Goal: Transaction & Acquisition: Download file/media

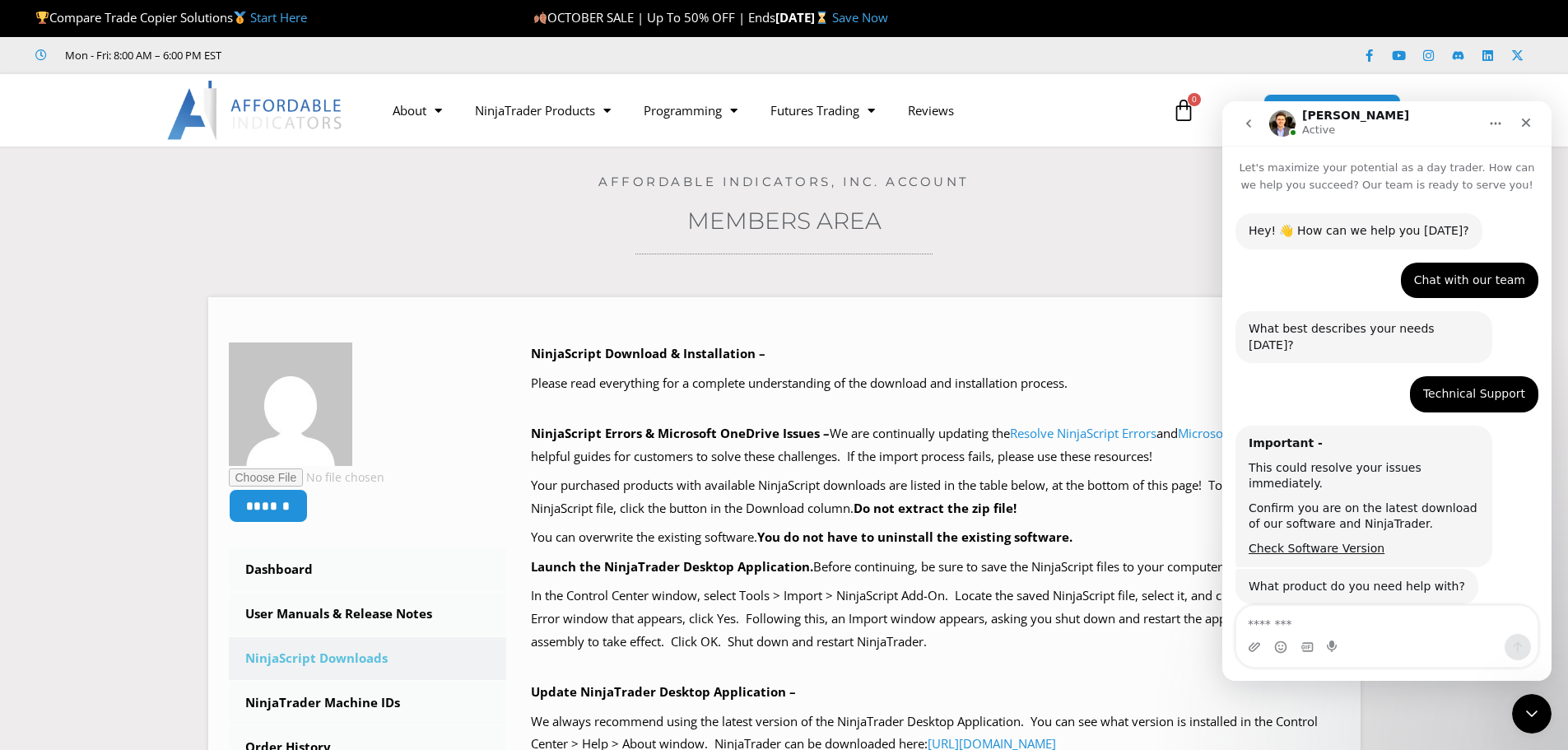
scroll to position [3125, 0]
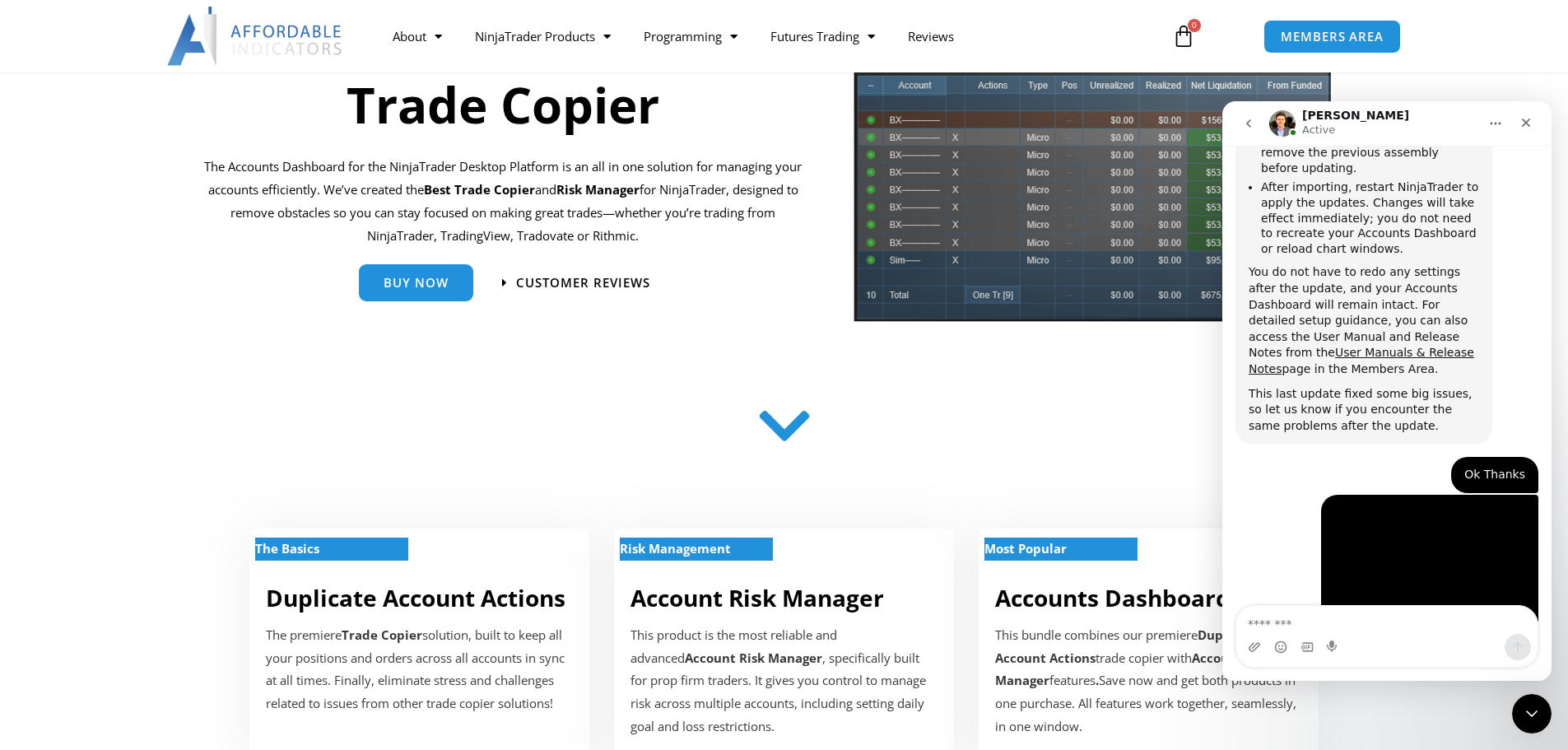
scroll to position [3125, 0]
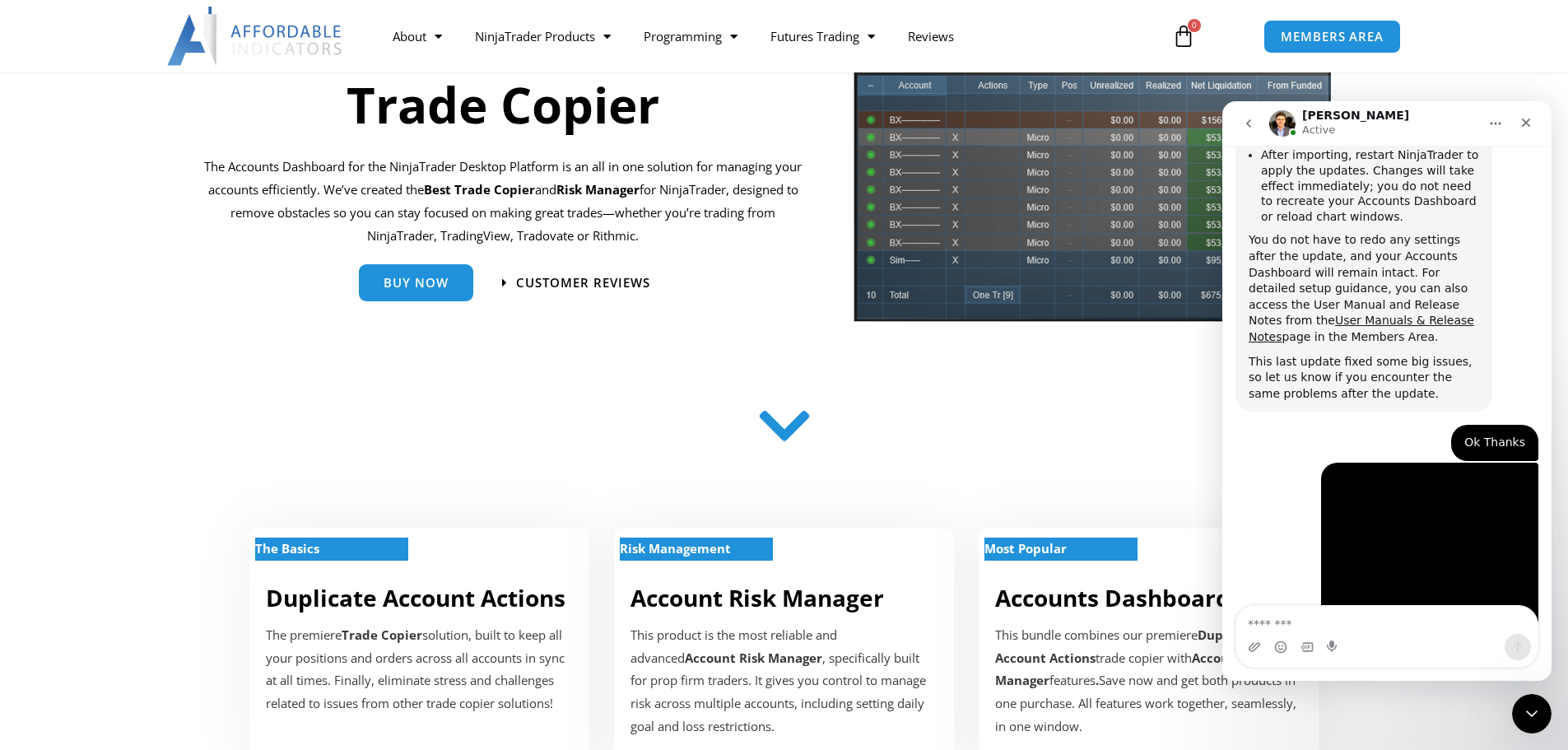
click at [1302, 668] on link "[URL][DOMAIN_NAME]" at bounding box center [1312, 675] width 129 height 13
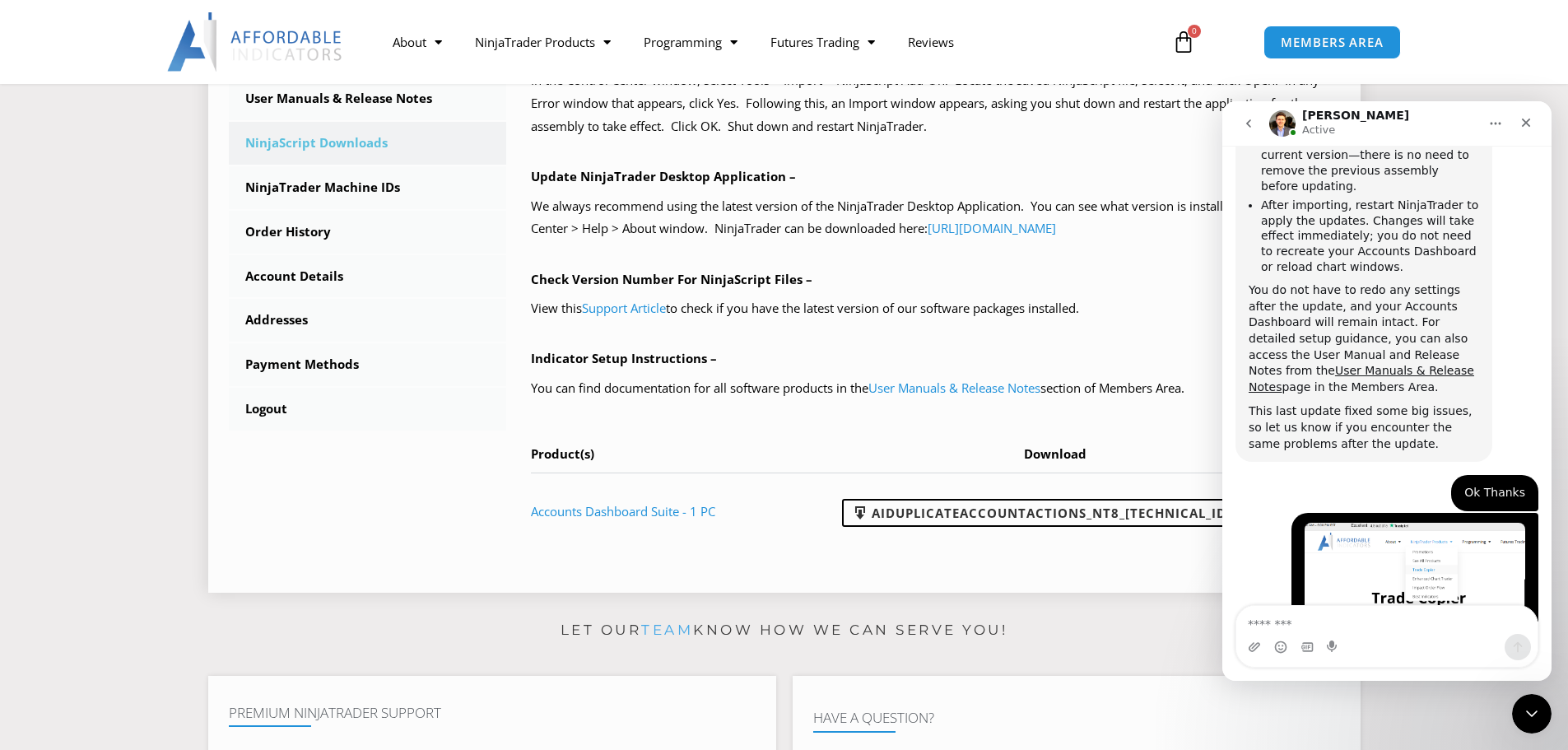
scroll to position [577, 0]
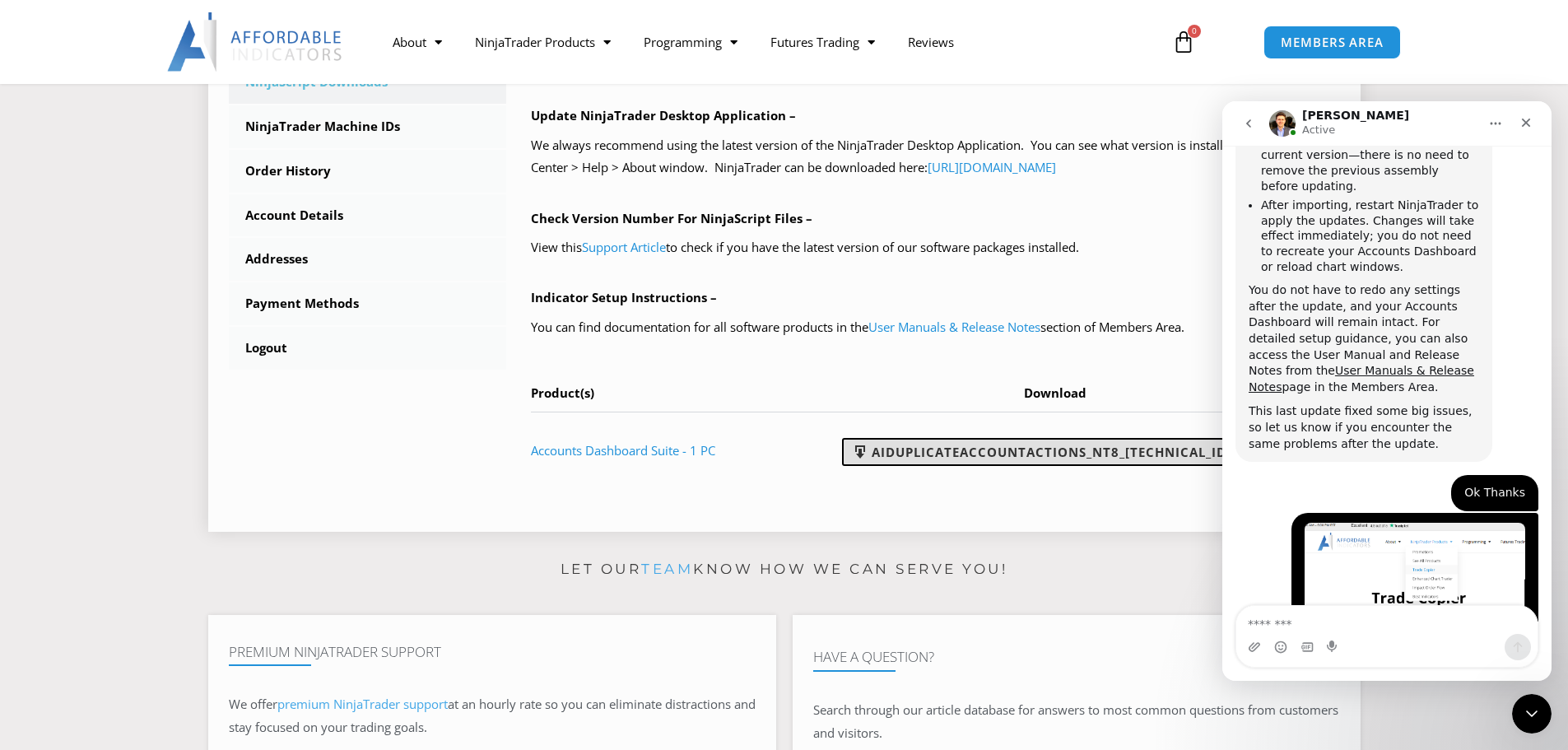
click at [997, 452] on link "AIDuplicateAccountActions_NT8_[TECHNICAL_ID].zip" at bounding box center [1054, 453] width 425 height 28
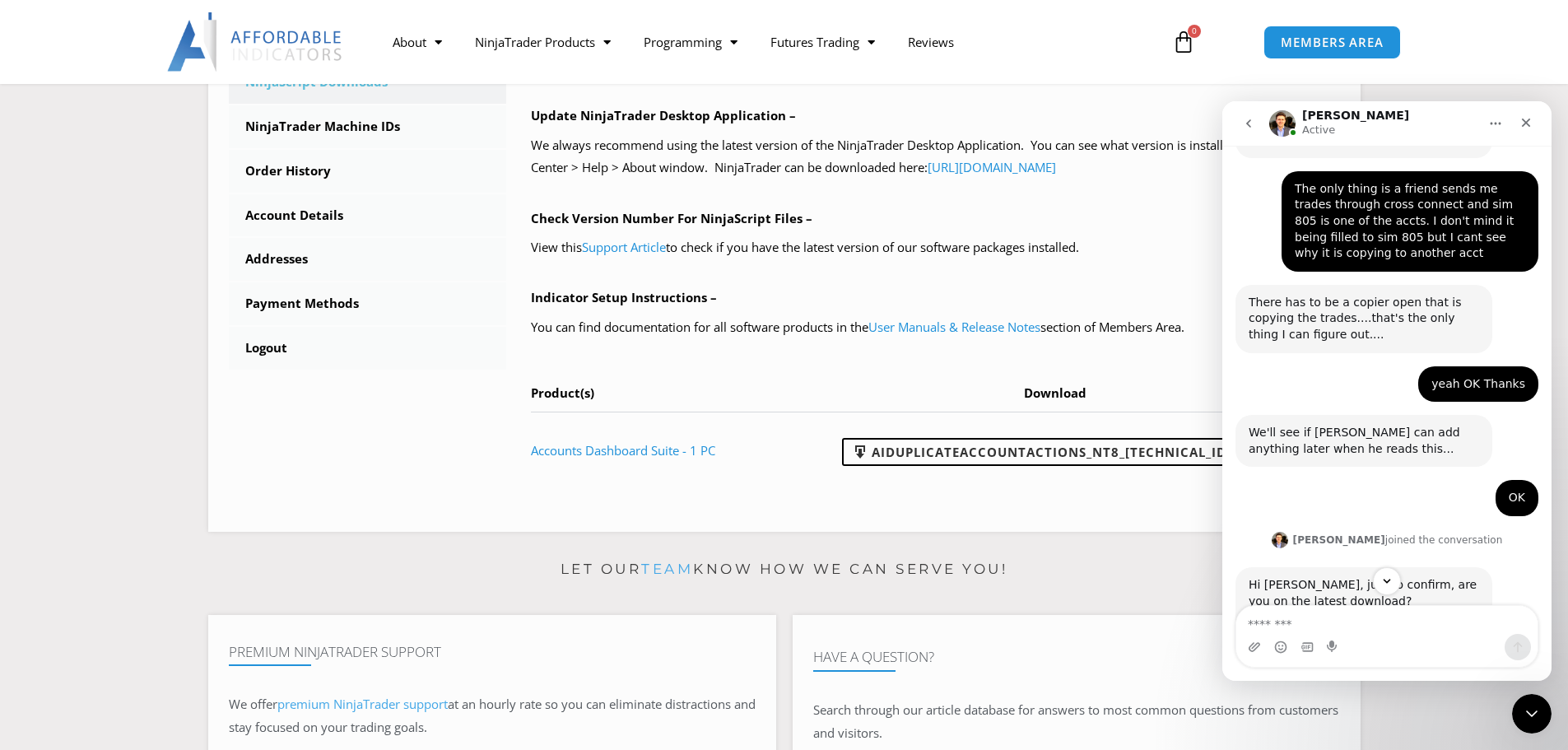
scroll to position [2548, 0]
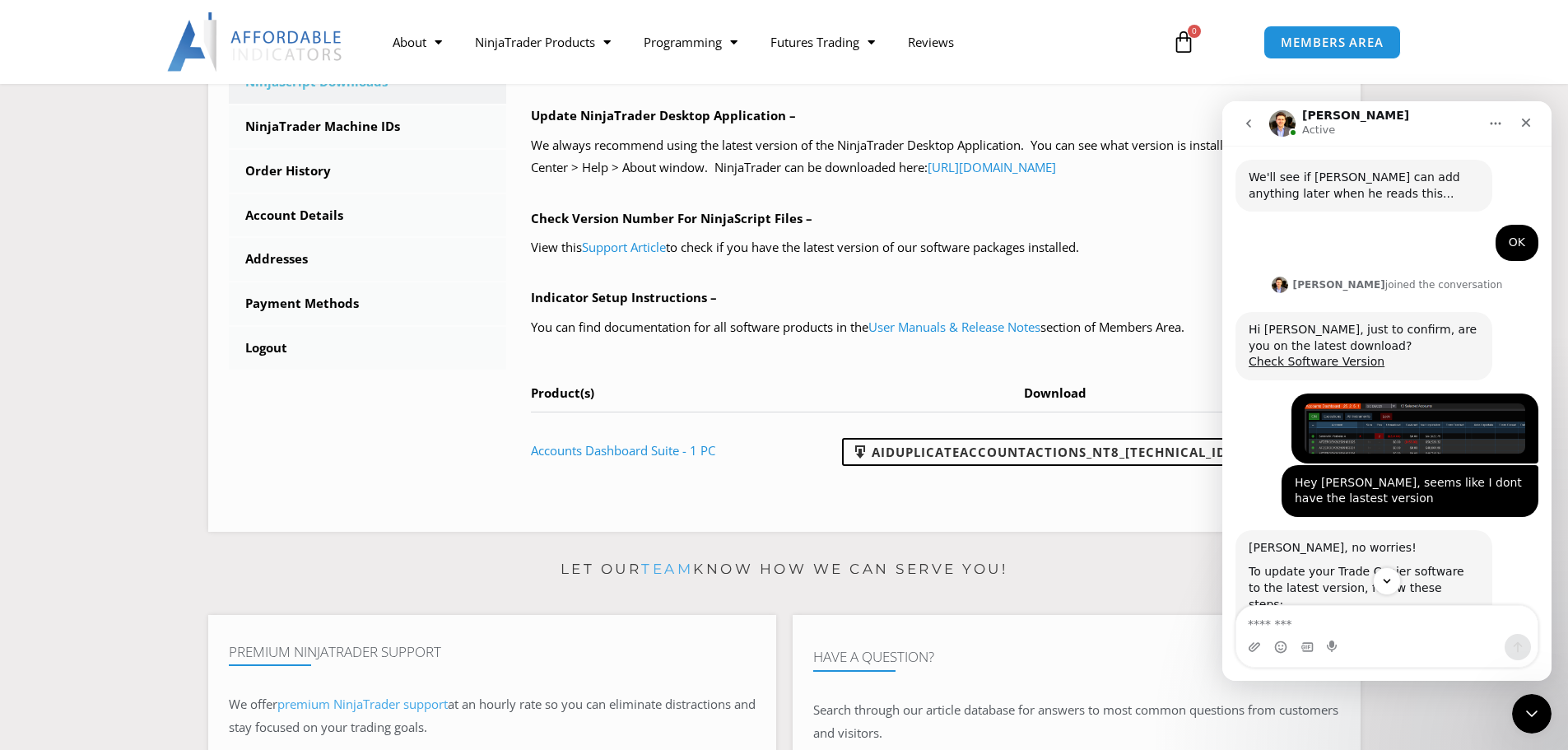
click at [1343, 404] on img "Mark says…" at bounding box center [1415, 428] width 221 height 50
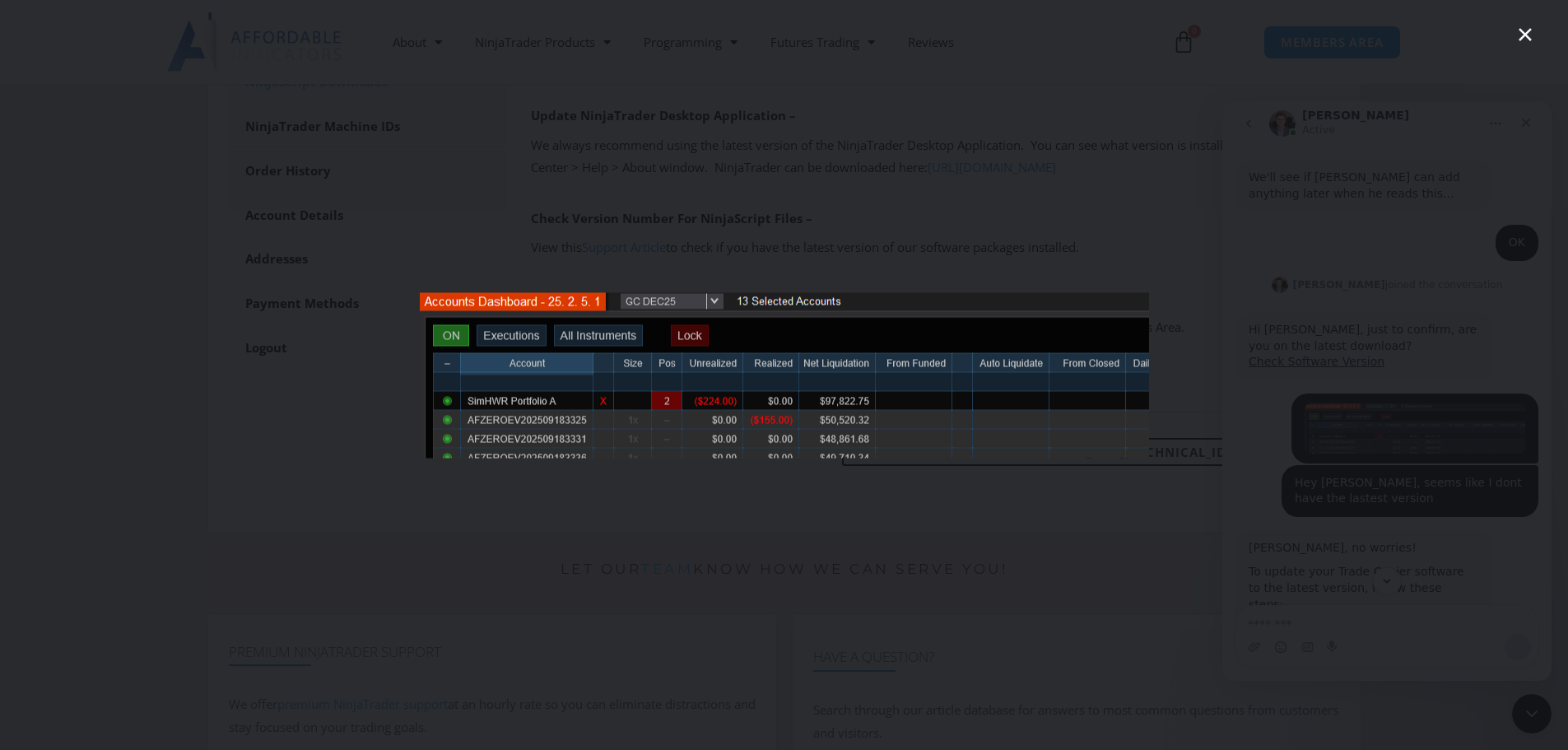
scroll to position [0, 0]
click at [1237, 173] on div "Intercom messenger" at bounding box center [784, 375] width 1568 height 750
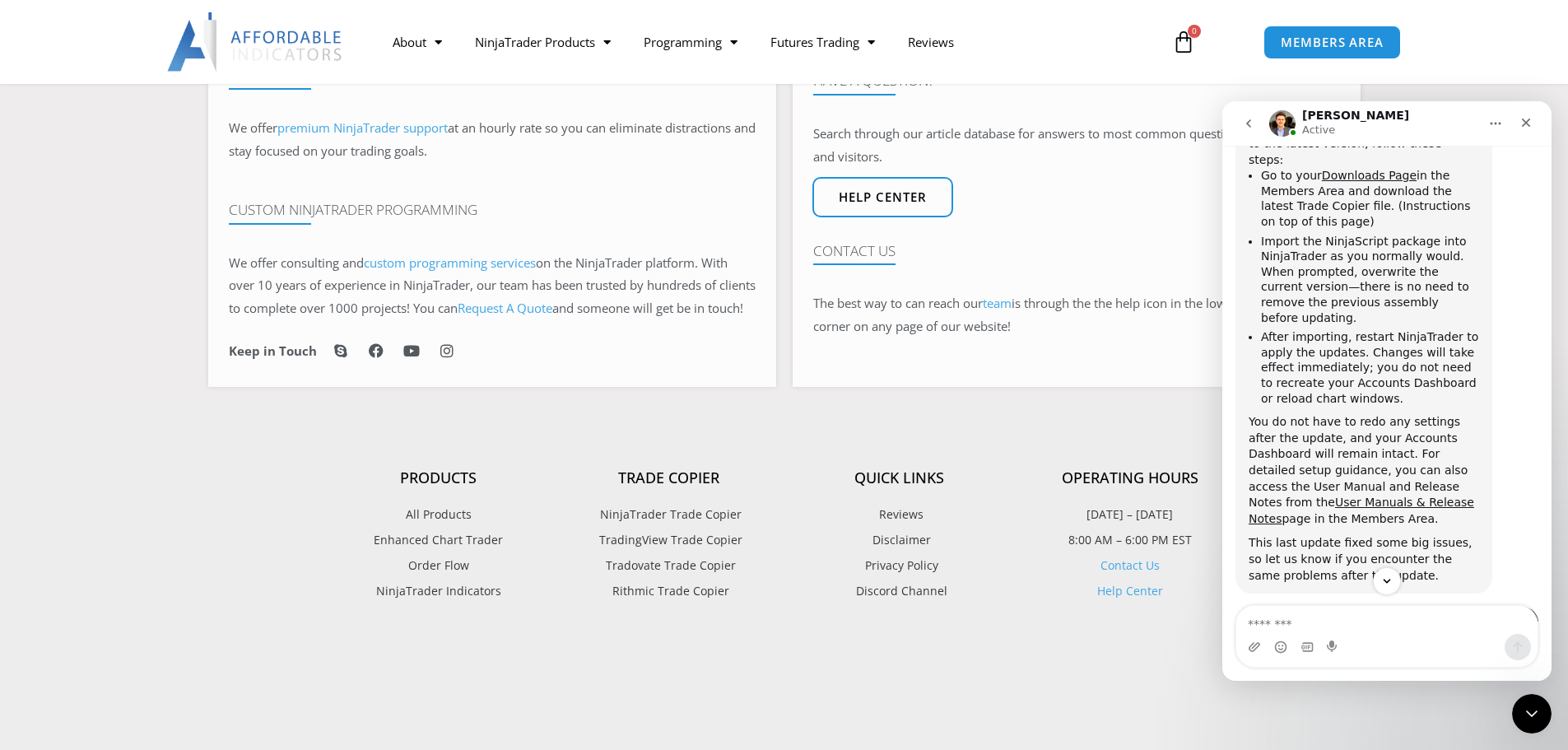
scroll to position [3125, 0]
